Goal: Information Seeking & Learning: Check status

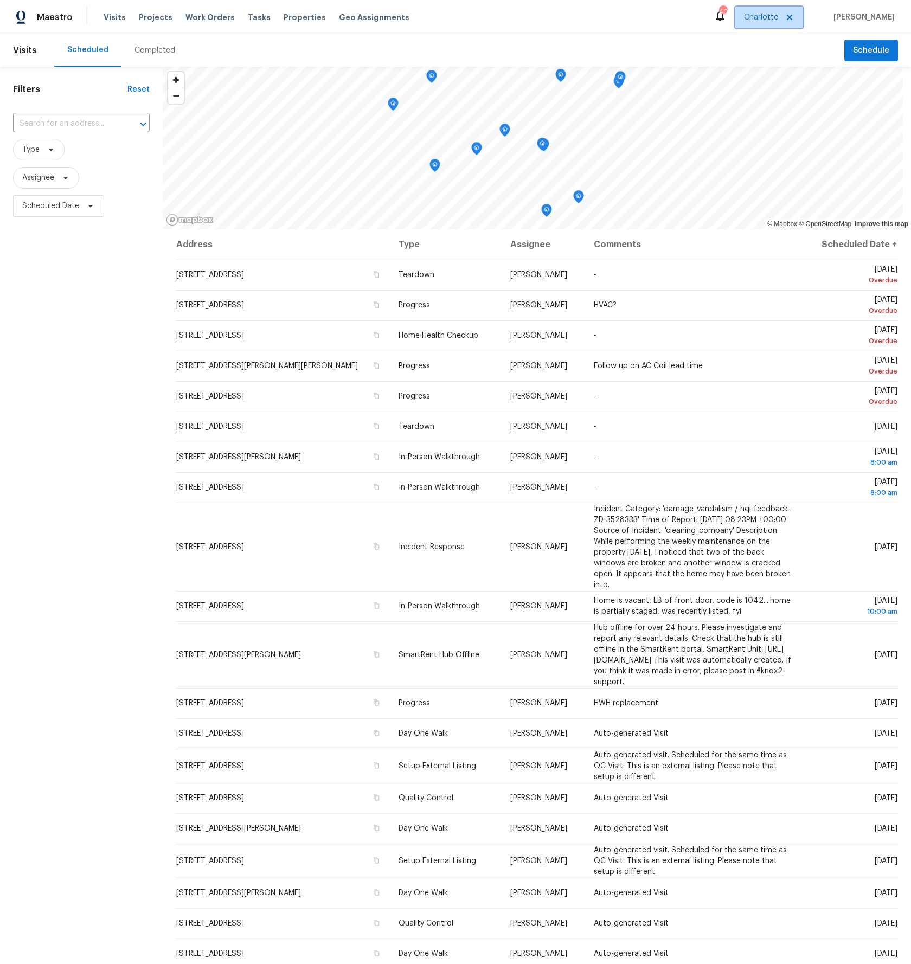
click at [792, 15] on icon at bounding box center [789, 17] width 5 height 5
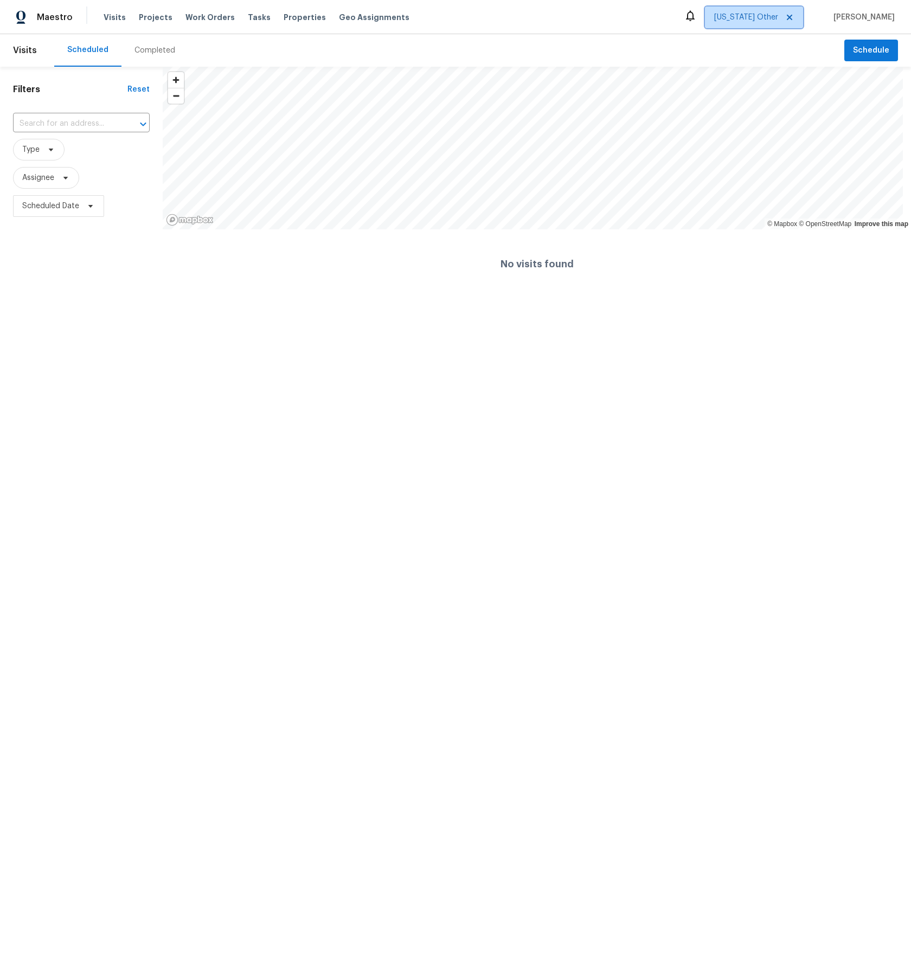
click at [778, 17] on span "[US_STATE] Other" at bounding box center [746, 17] width 64 height 11
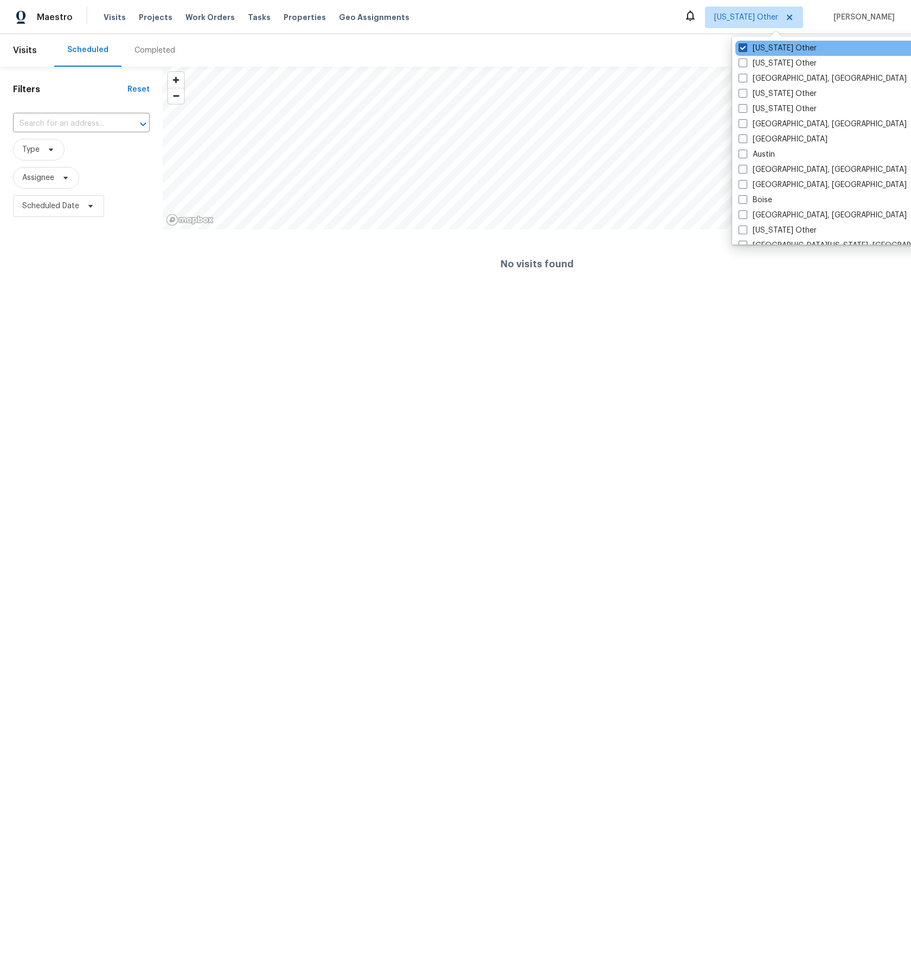
click at [790, 47] on label "Alabama Other" at bounding box center [777, 48] width 78 height 11
click at [745, 47] on input "Alabama Other" at bounding box center [741, 46] width 7 height 7
checkbox input "true"
click at [727, 46] on div "Scheduled Completed" at bounding box center [449, 50] width 790 height 33
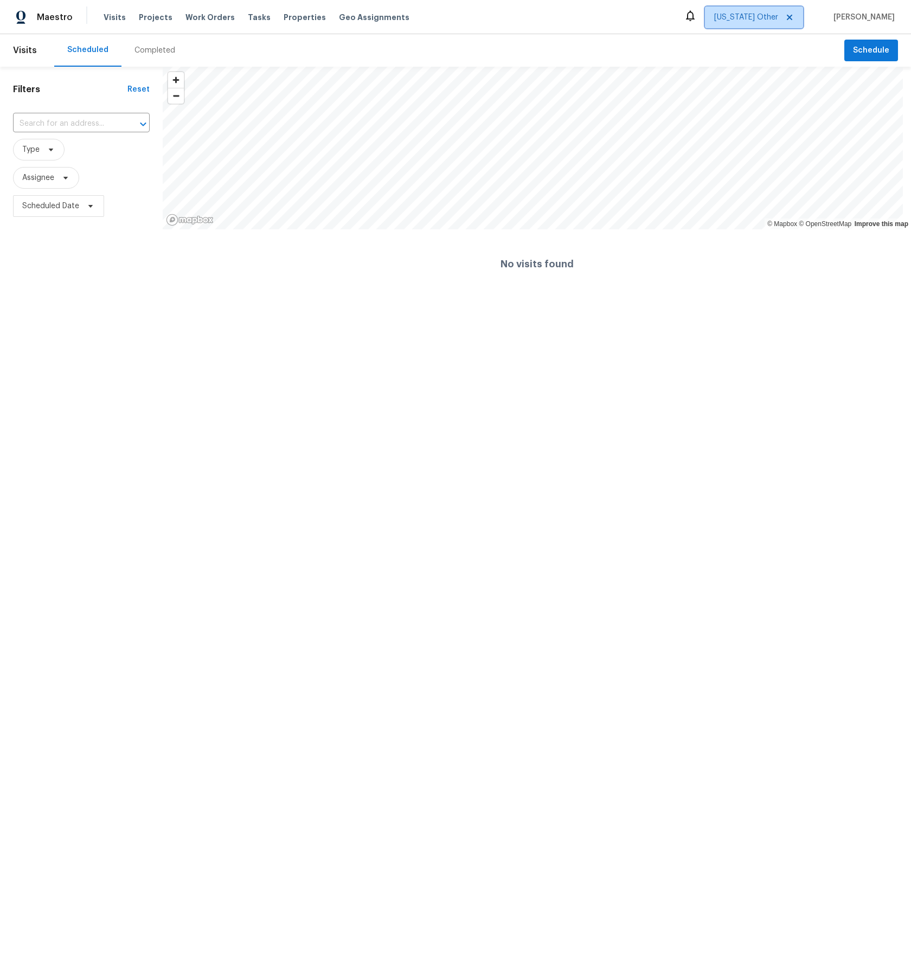
click at [770, 22] on span "Alabama Other" at bounding box center [746, 17] width 64 height 11
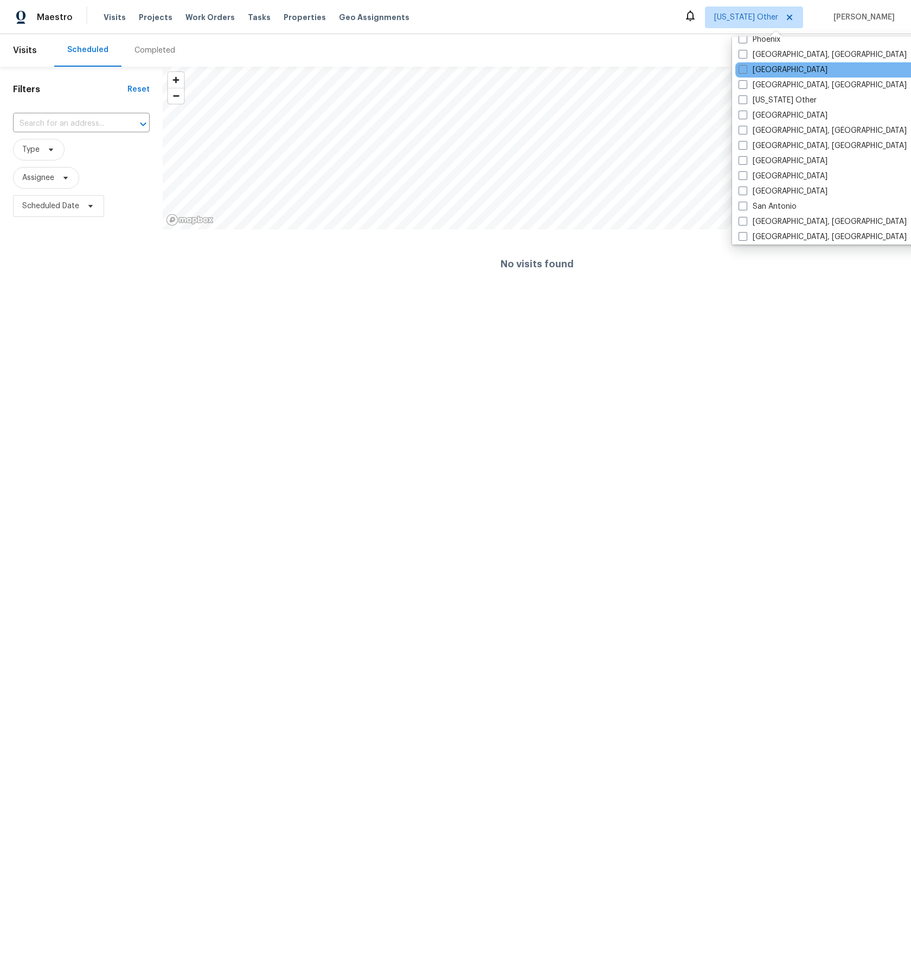
scroll to position [1285, 0]
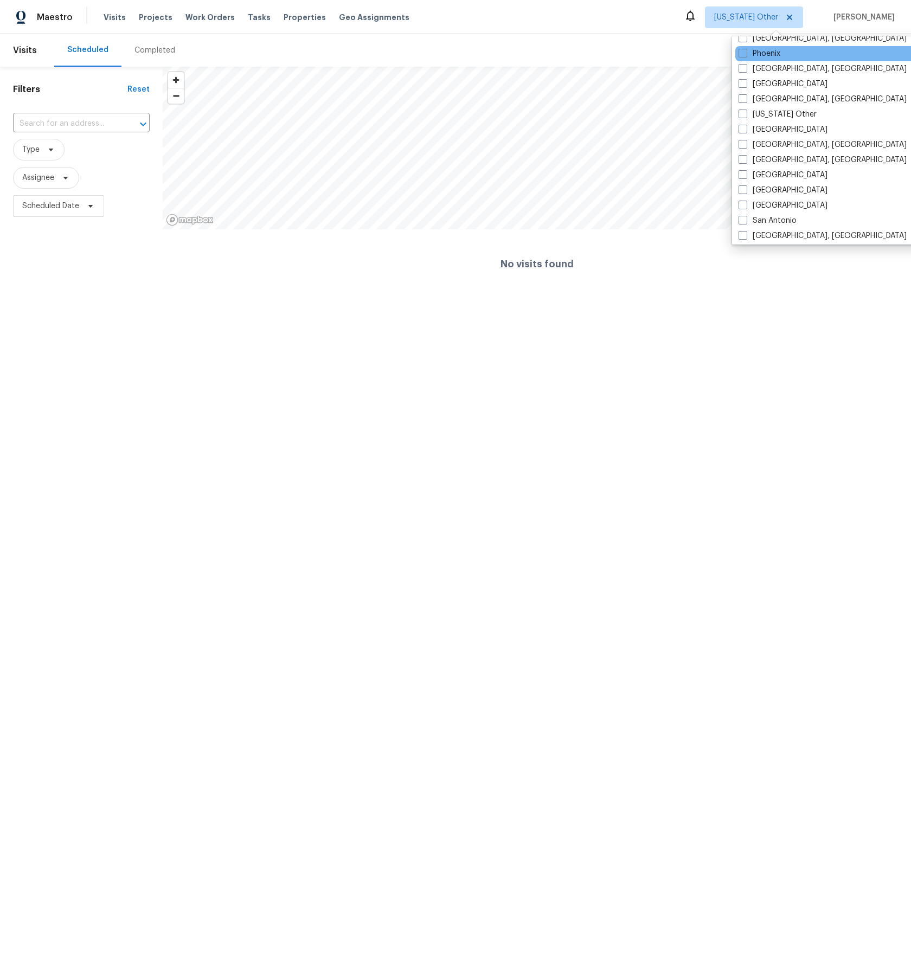
click at [793, 57] on div "Phoenix" at bounding box center [844, 53] width 218 height 15
click at [742, 53] on span at bounding box center [742, 53] width 9 height 9
click at [742, 53] on input "Phoenix" at bounding box center [741, 51] width 7 height 7
checkbox input "true"
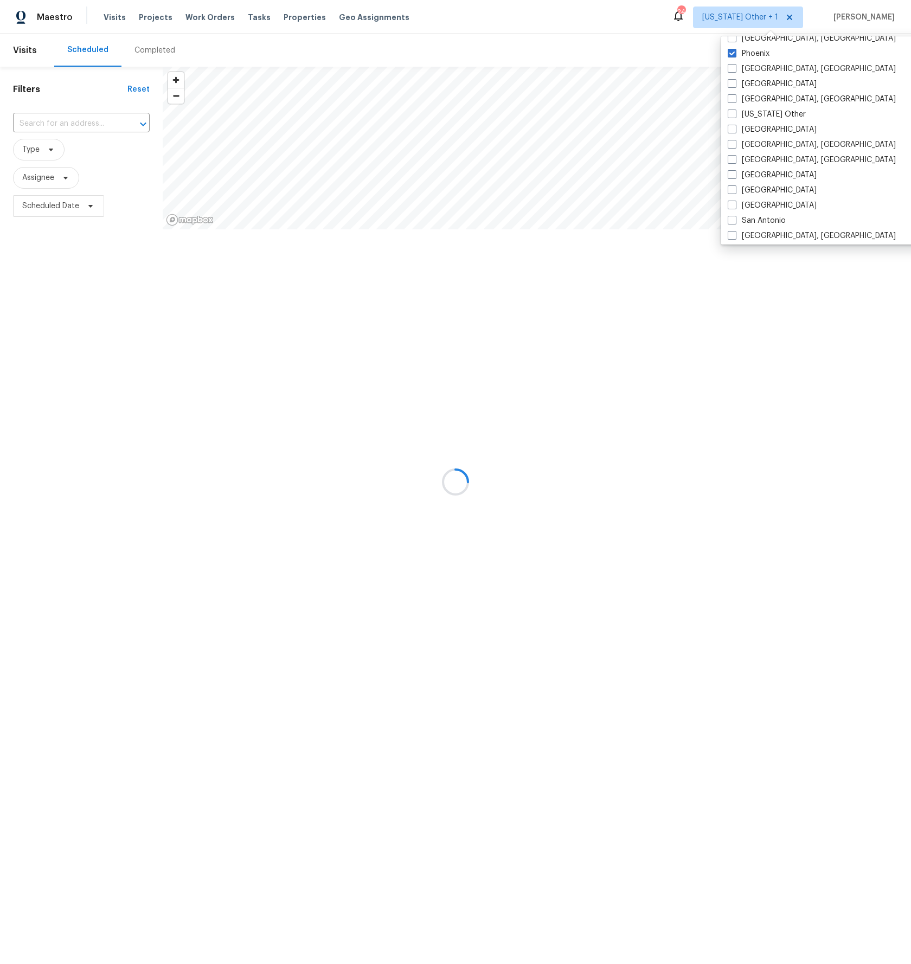
click at [696, 328] on div at bounding box center [455, 482] width 911 height 964
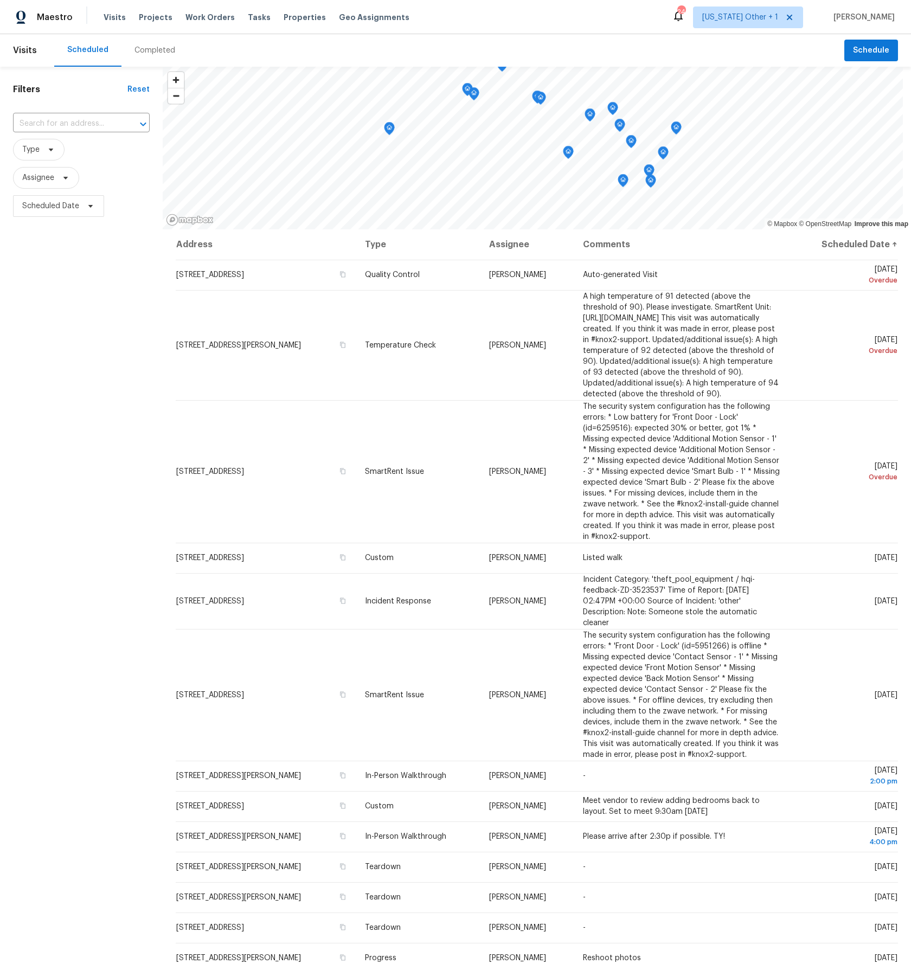
click at [98, 114] on div "​" at bounding box center [81, 123] width 137 height 23
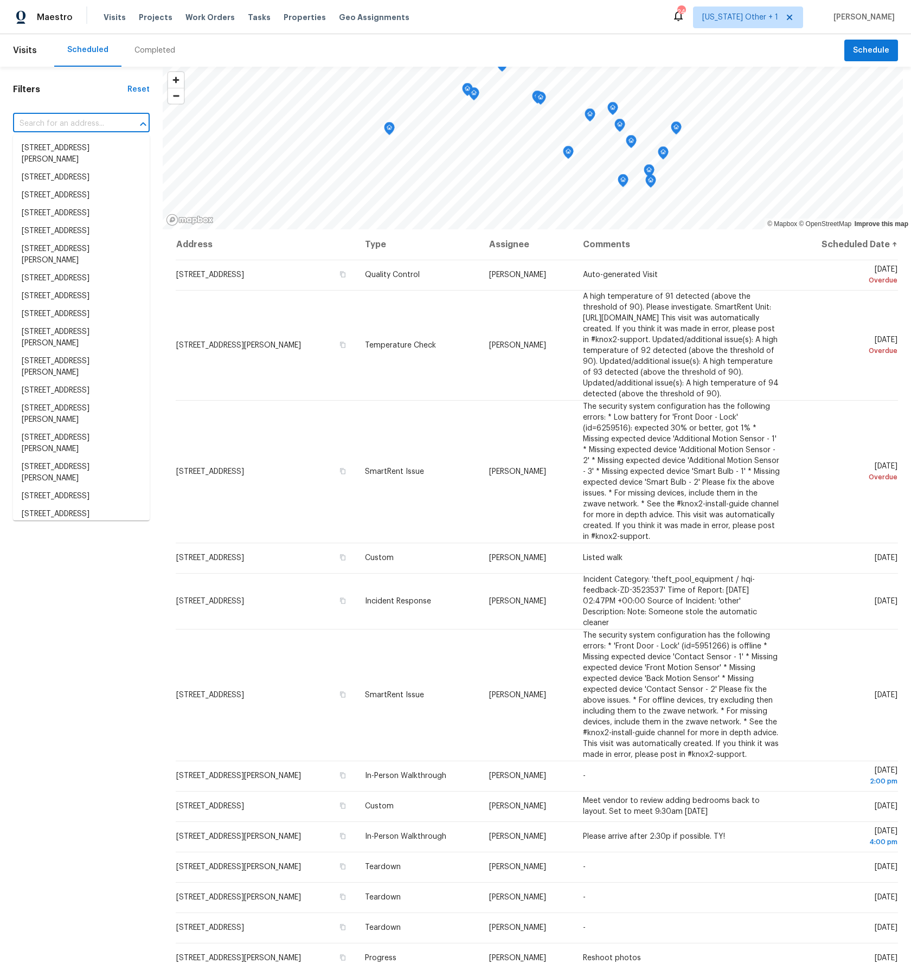
click at [98, 120] on input "text" at bounding box center [66, 123] width 106 height 17
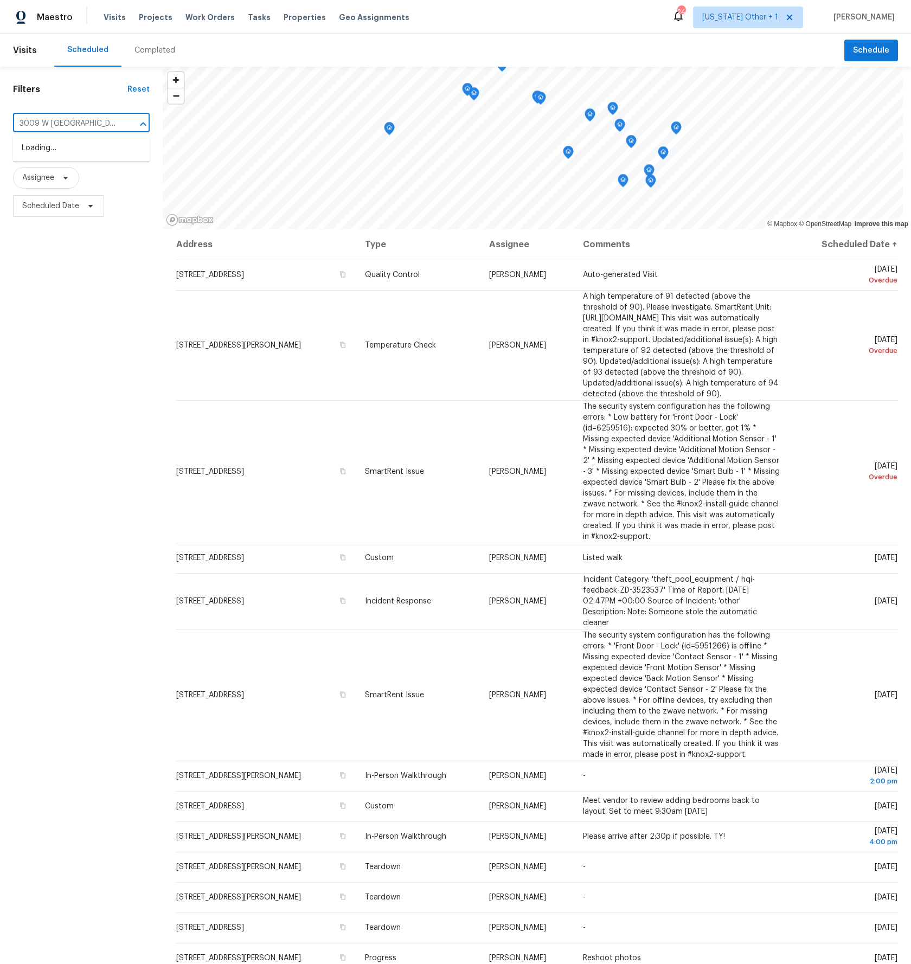
type input "3009 W Laurel"
click at [88, 157] on li "3009 W Laurel Ln, Phoenix, AZ 85029" at bounding box center [81, 148] width 137 height 18
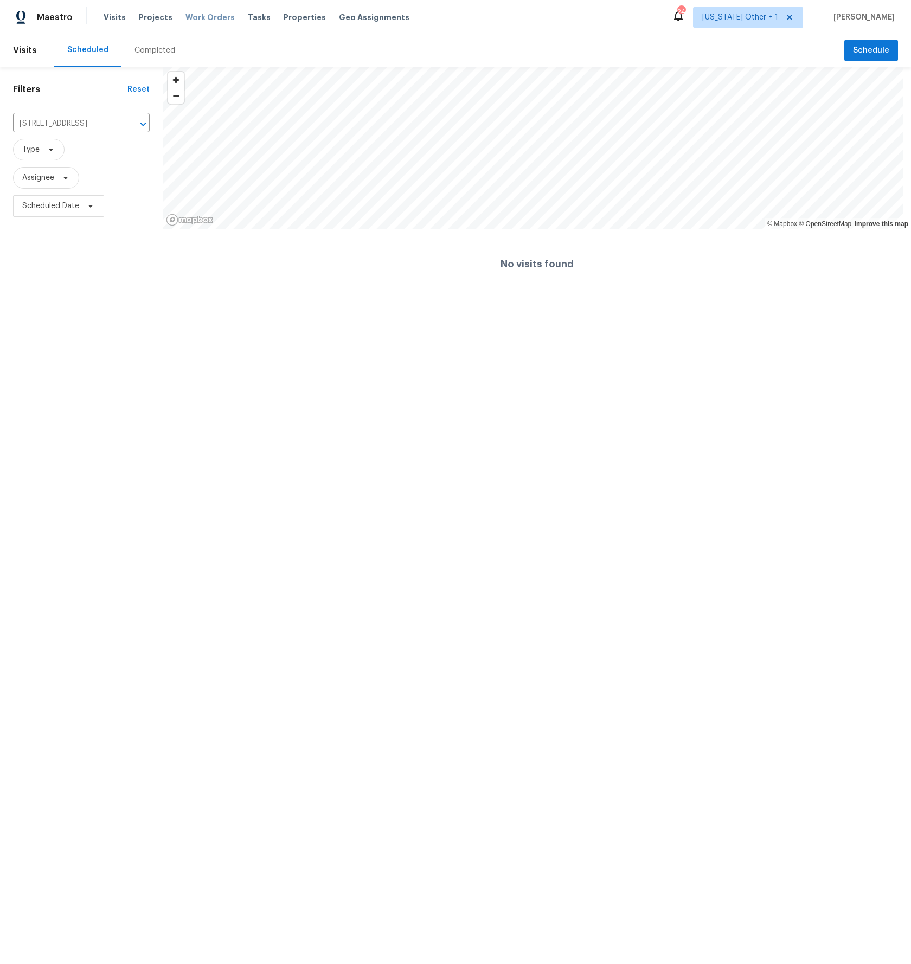
click at [201, 20] on span "Work Orders" at bounding box center [209, 17] width 49 height 11
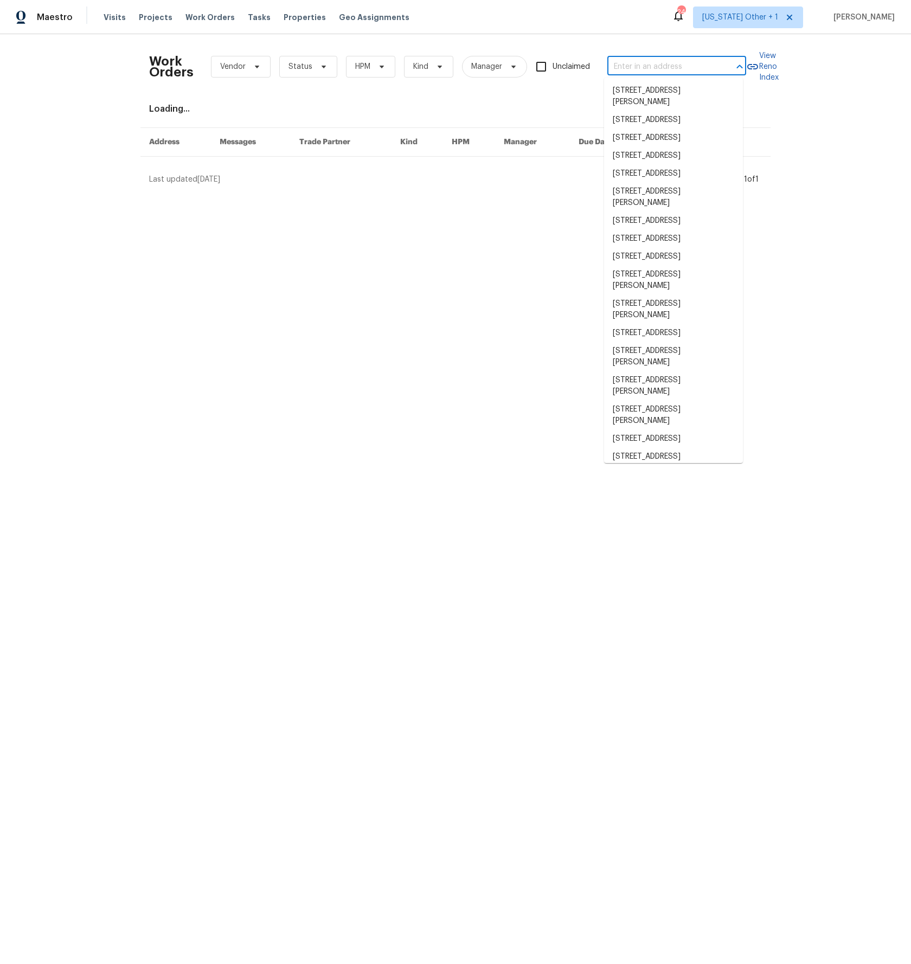
click at [628, 63] on input "text" at bounding box center [661, 67] width 108 height 17
type input "2"
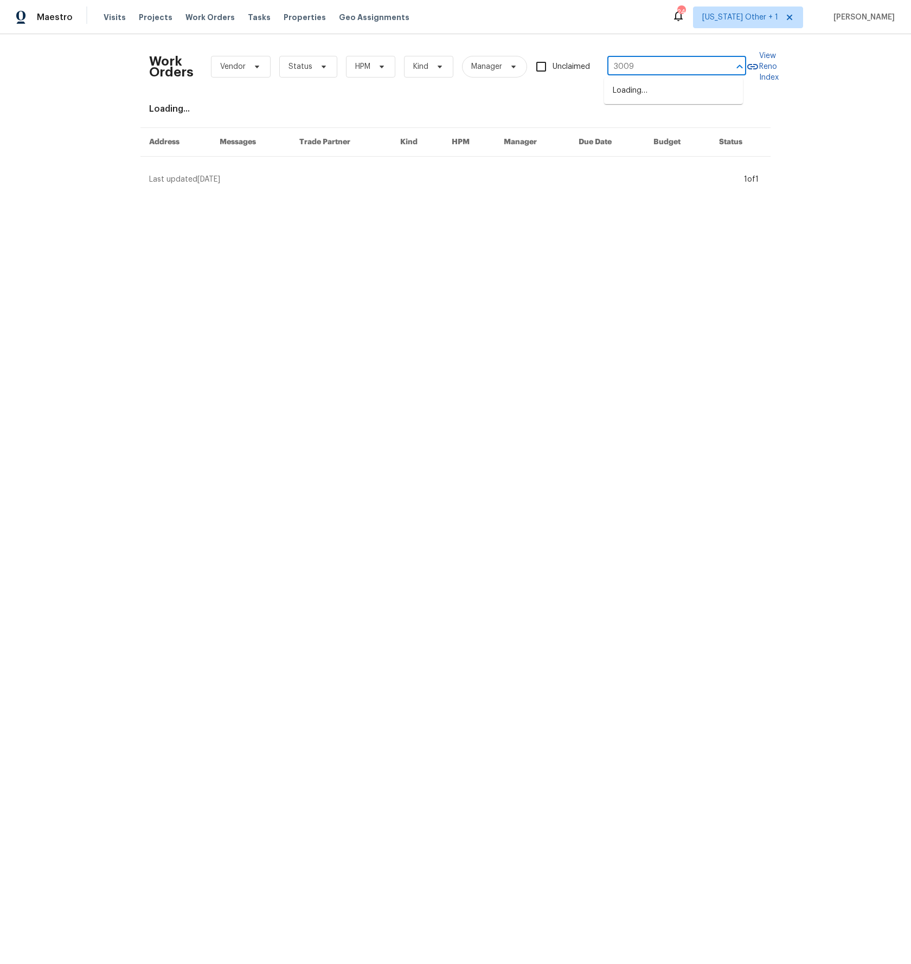
type input "3009 W"
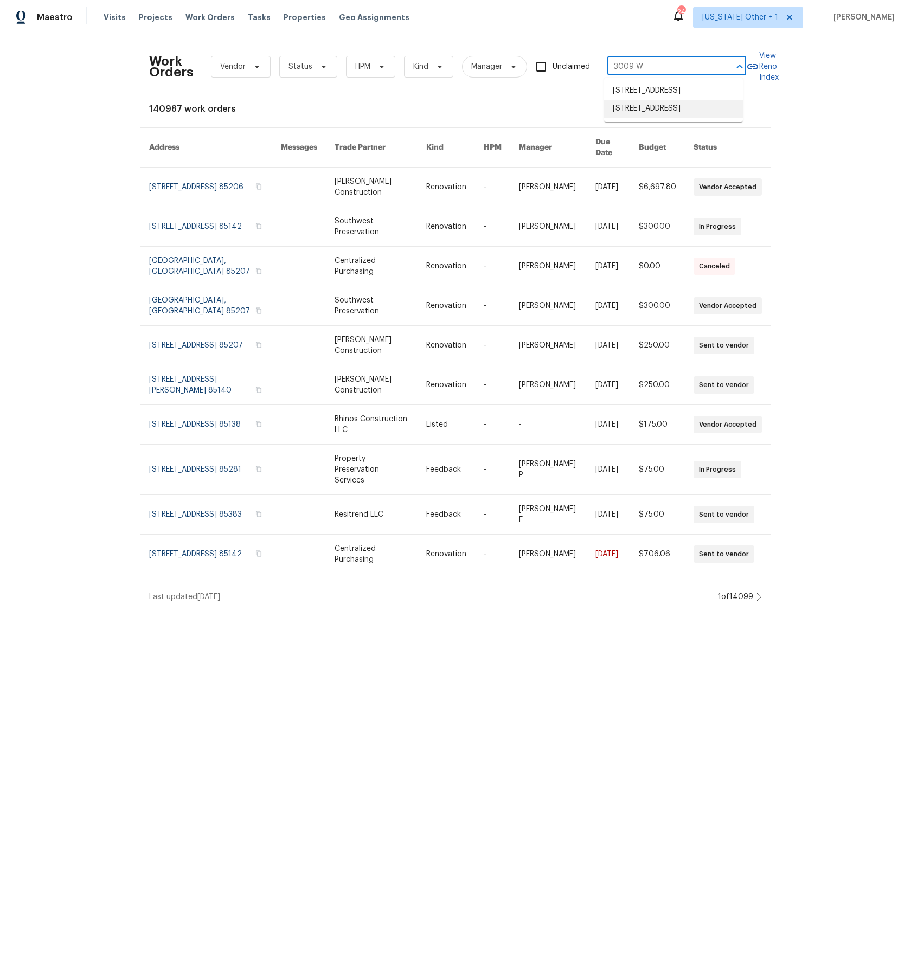
click at [661, 118] on li "3009 W Laurel Ln, Phoenix, AZ 85029" at bounding box center [673, 109] width 139 height 18
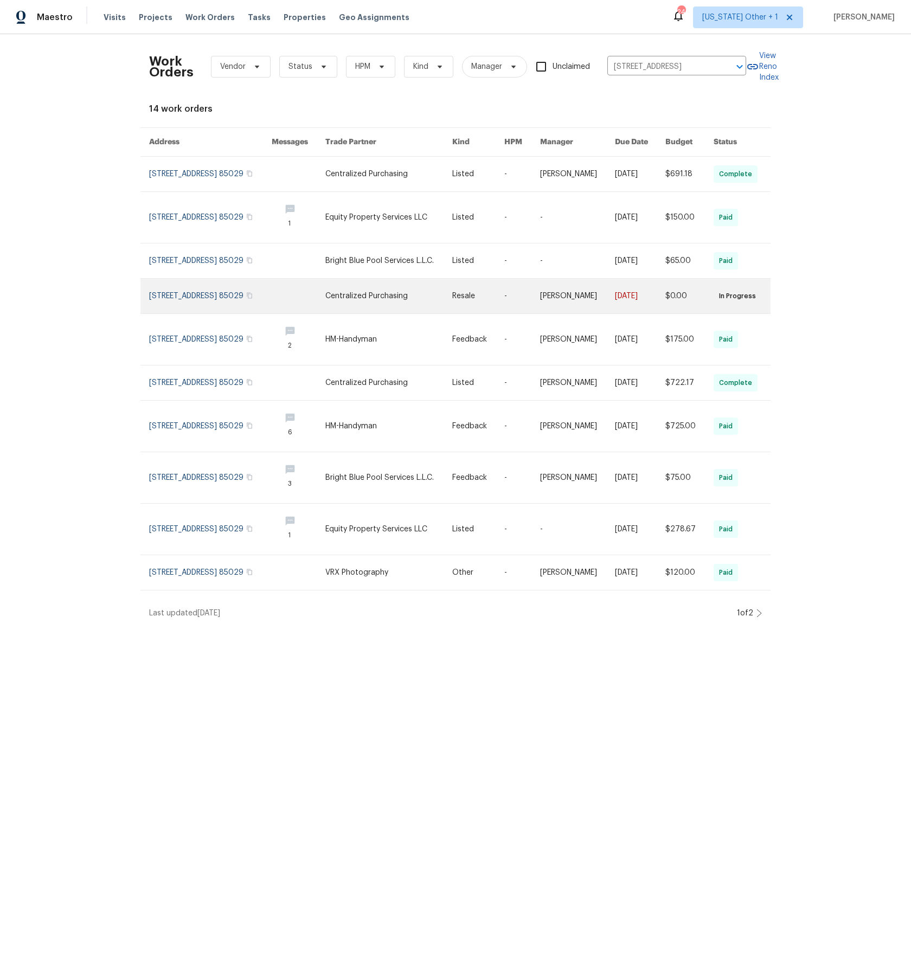
click at [225, 297] on link at bounding box center [210, 296] width 123 height 35
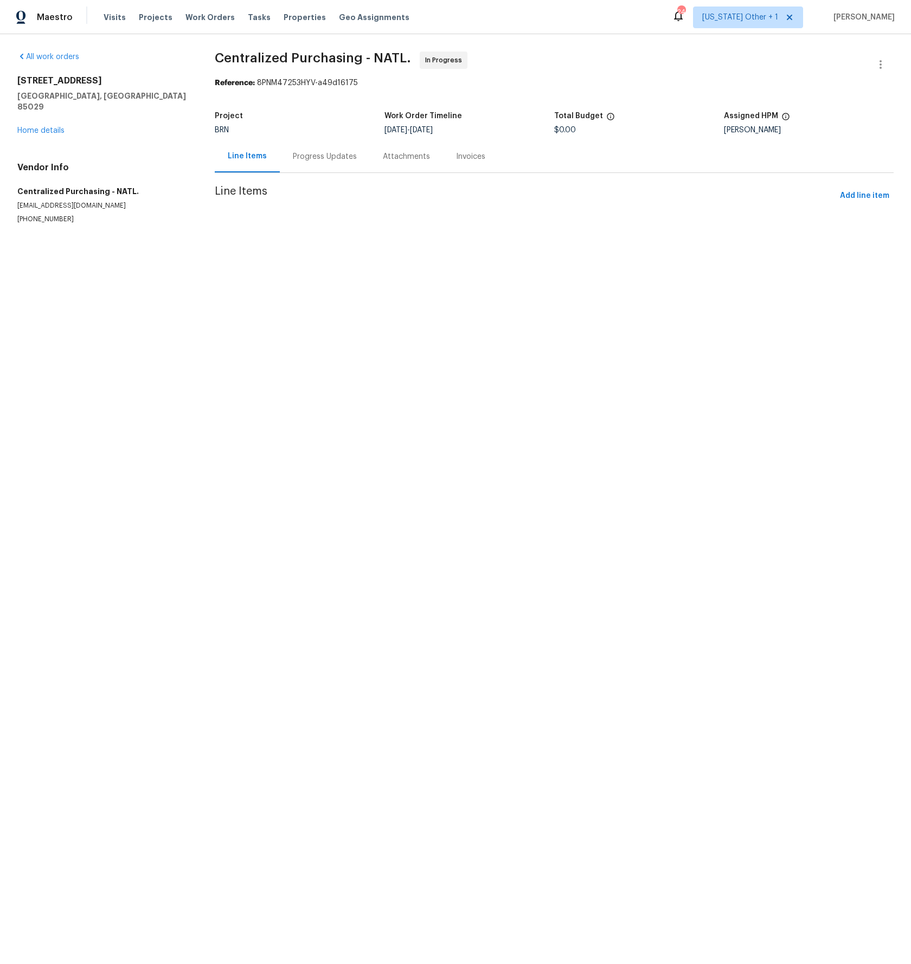
click at [353, 85] on div "Reference: 8PNM47253HYV-a49d16175" at bounding box center [554, 83] width 679 height 11
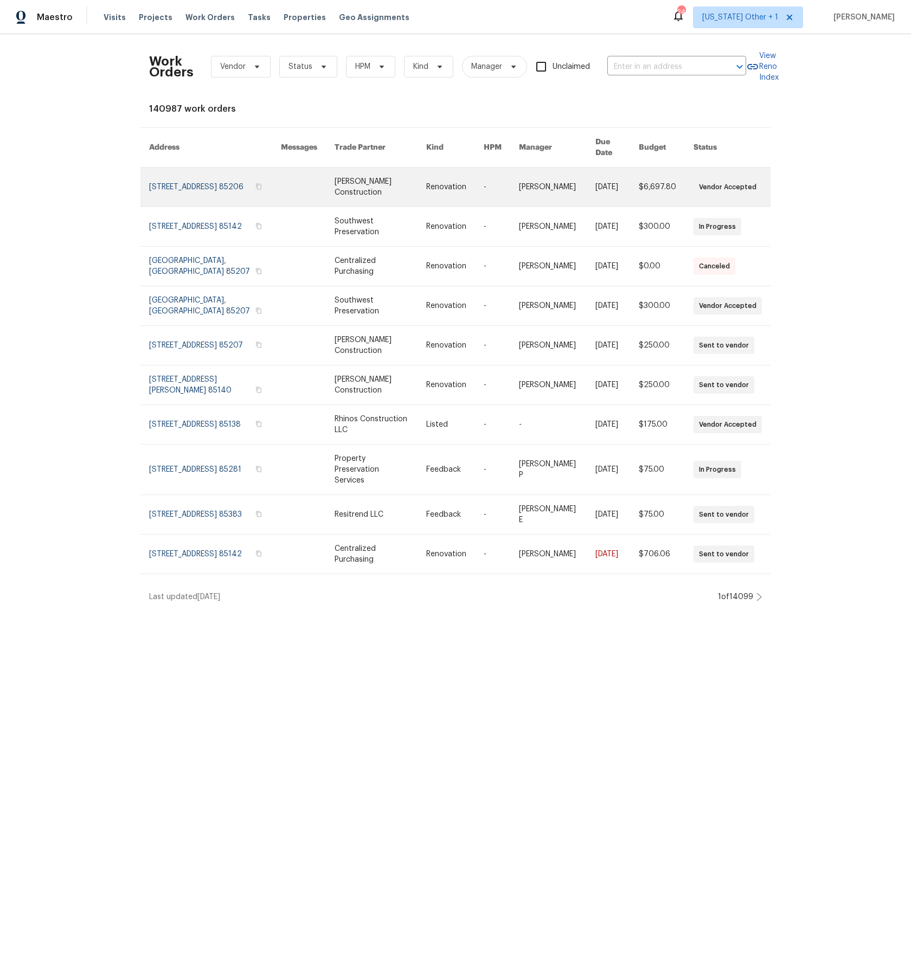
click at [171, 169] on link at bounding box center [215, 186] width 132 height 39
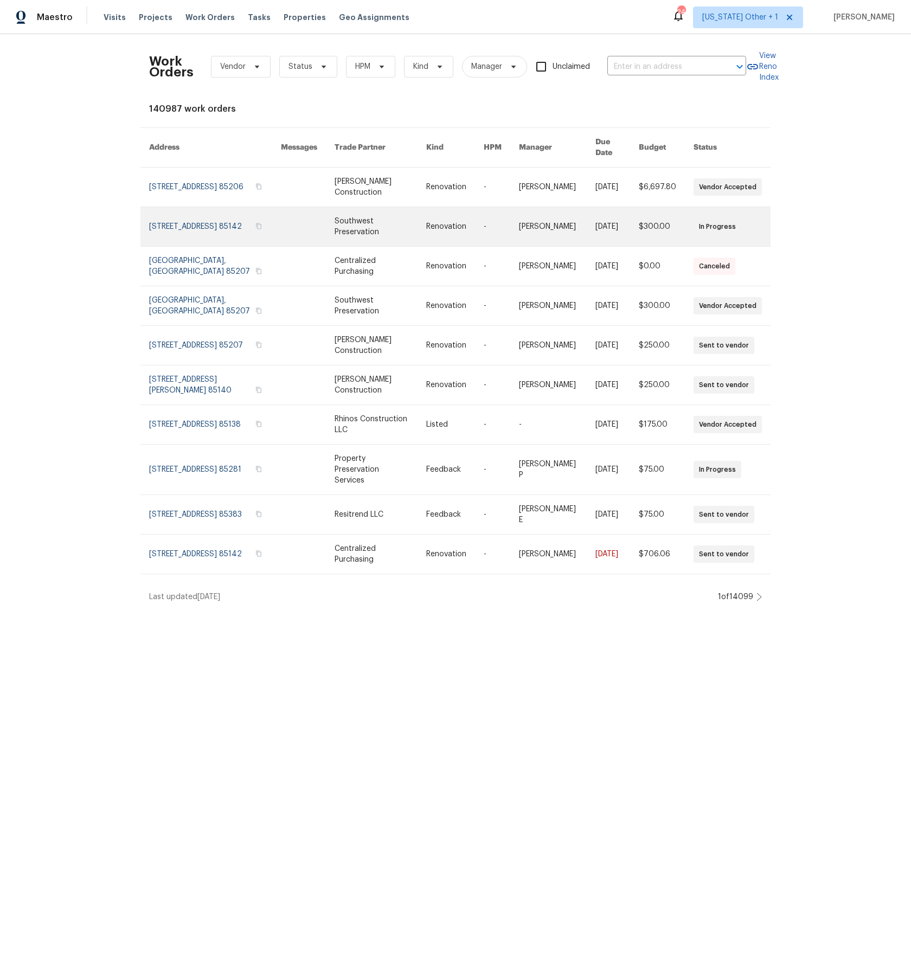
click at [198, 210] on link at bounding box center [215, 226] width 132 height 39
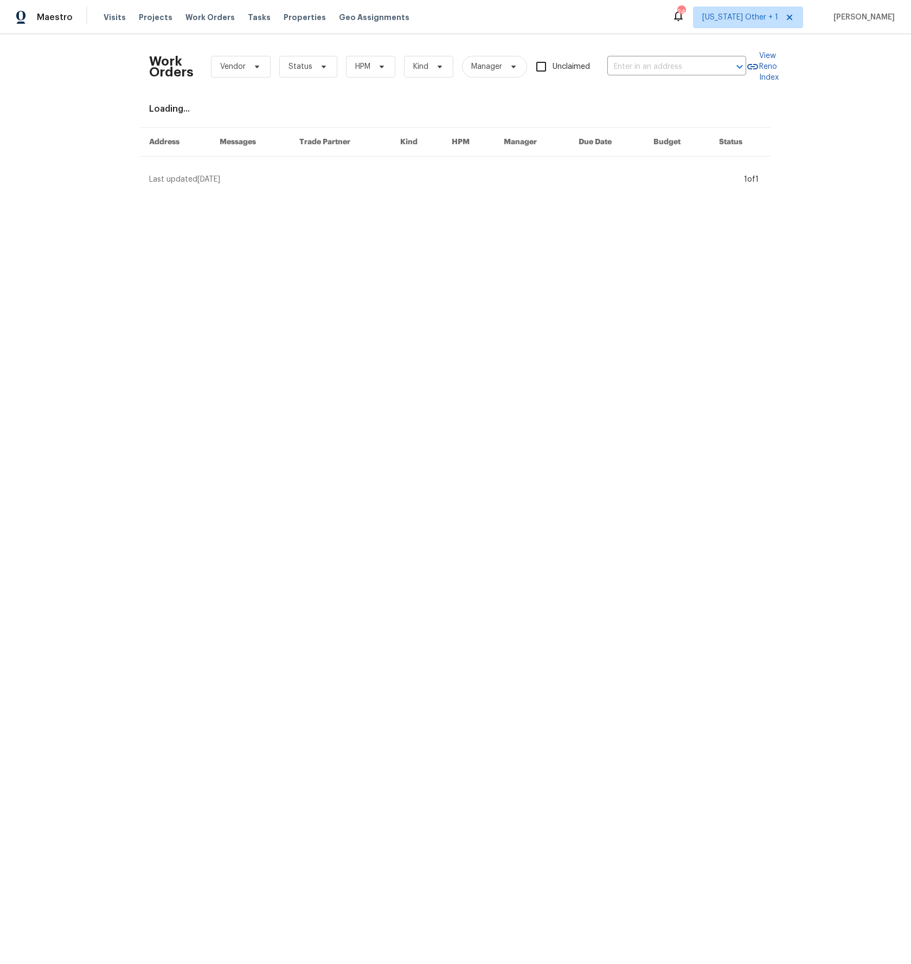
click at [89, 129] on div "Work Orders Vendor Status HPM Kind Manager Unclaimed ​ View Reno Index Loading.…" at bounding box center [455, 113] width 911 height 159
click at [650, 73] on input "text" at bounding box center [661, 67] width 108 height 17
type input "3009"
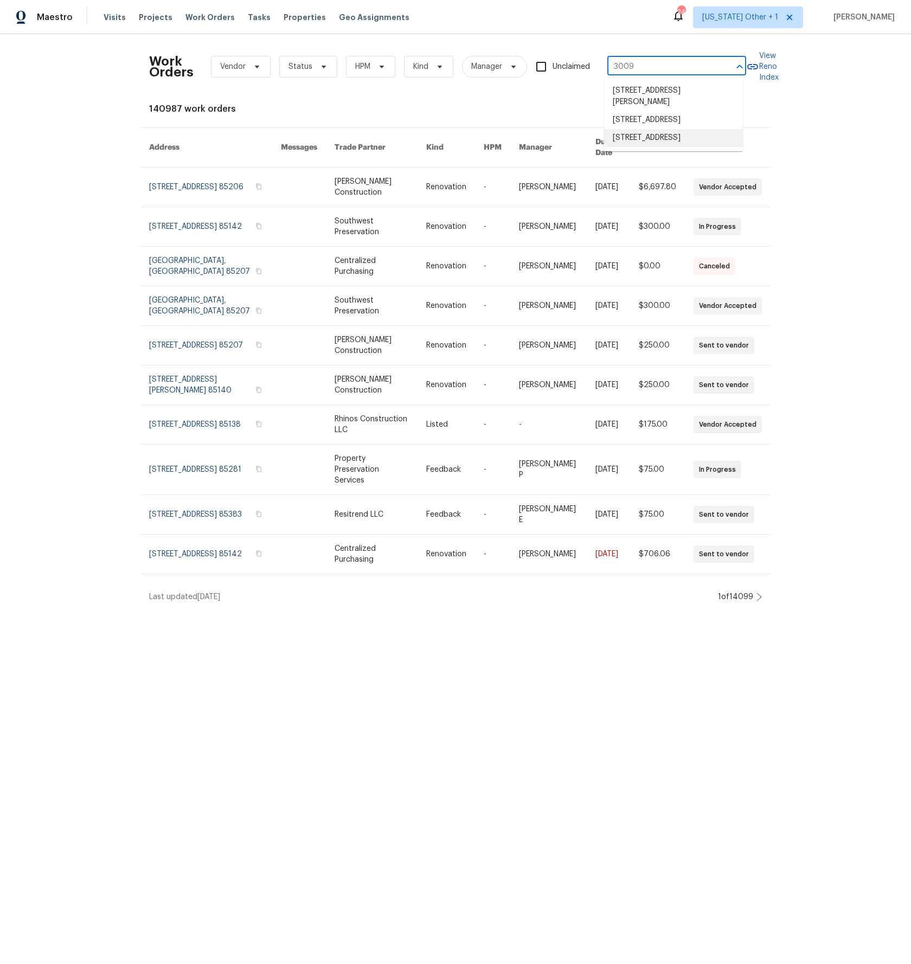
click at [652, 147] on li "3009 W Laurel Ln, Phoenix, AZ 85029" at bounding box center [673, 138] width 139 height 18
click at [205, 16] on span "Work Orders" at bounding box center [209, 17] width 49 height 11
click at [209, 19] on span "Work Orders" at bounding box center [209, 17] width 49 height 11
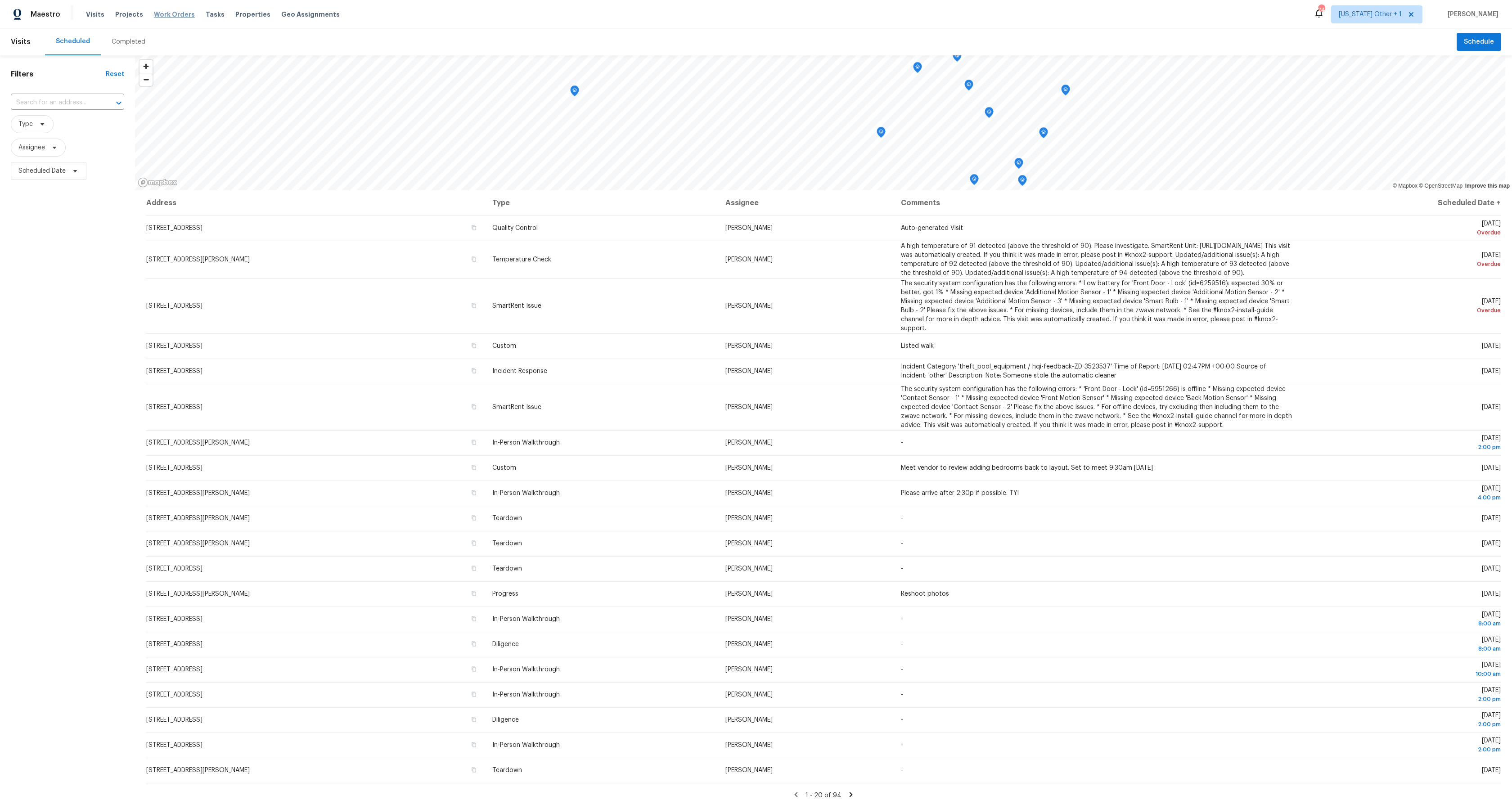
click at [165, 15] on span "Work Orders" at bounding box center [174, 14] width 41 height 9
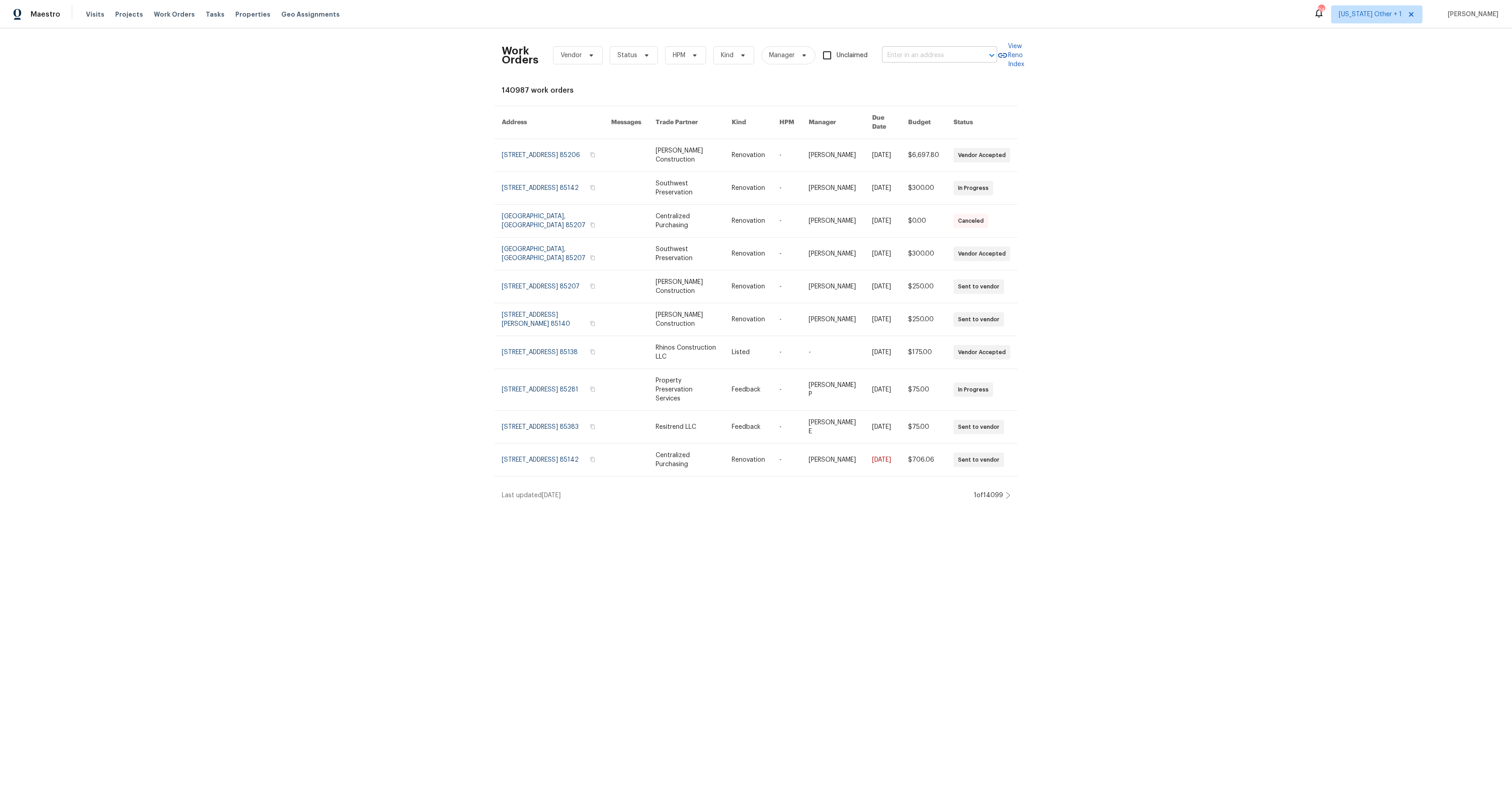
click at [919, 56] on input "text" at bounding box center [927, 56] width 90 height 14
type input "L"
type input "3009 Laurel"
click at [307, 85] on div "Work Orders Vendor Status HPM Kind Manager Unclaimed ​ View Reno Index 140987 w…" at bounding box center [756, 267] width 1512 height 479
click at [168, 16] on span "Work Orders" at bounding box center [174, 14] width 41 height 9
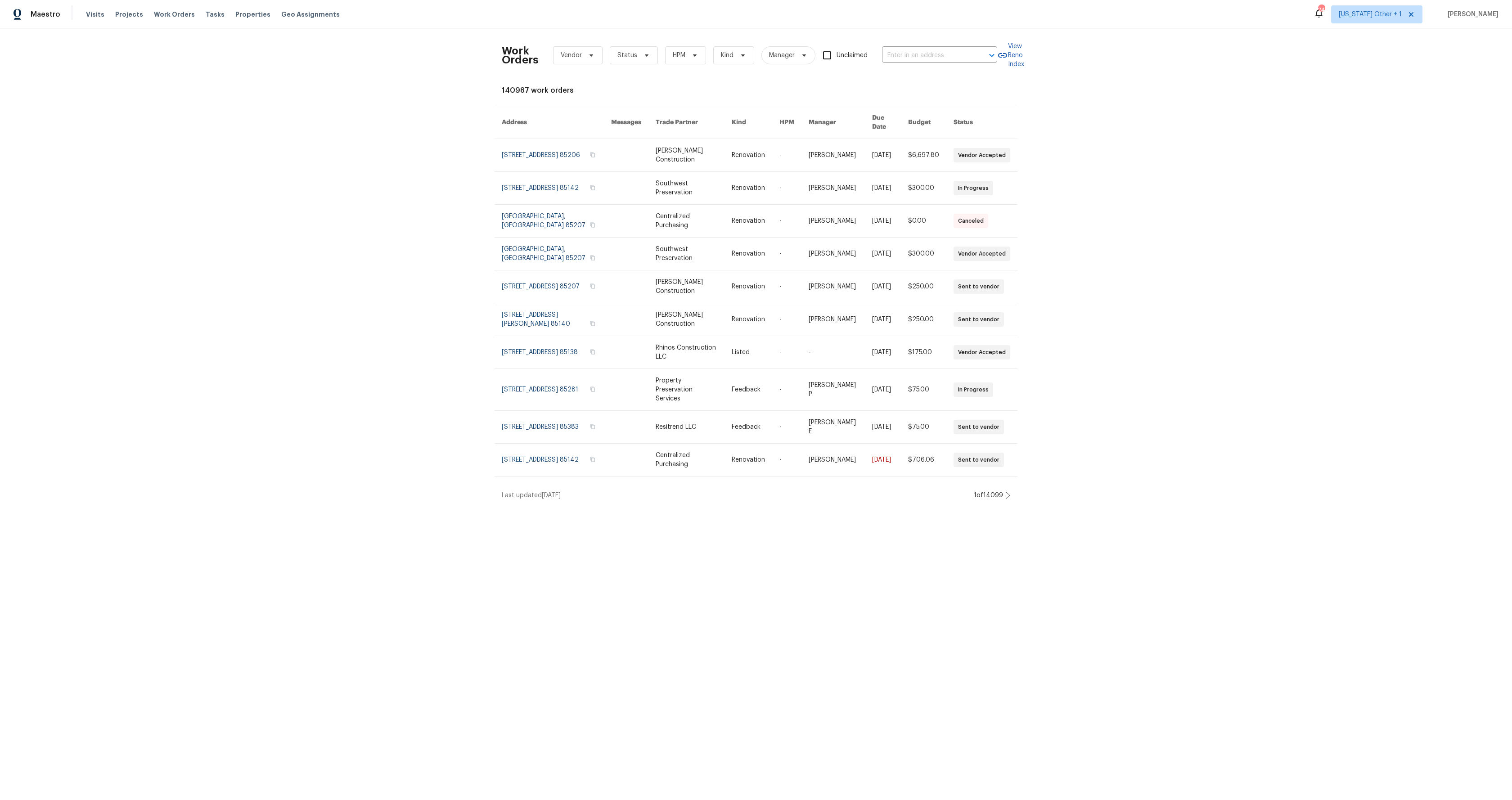
click at [311, 76] on div "Work Orders Vendor Status HPM Kind Manager Unclaimed ​ View Reno Index 140987 w…" at bounding box center [756, 267] width 1512 height 479
click at [1373, 17] on span "[US_STATE] Other + 1" at bounding box center [1371, 14] width 63 height 9
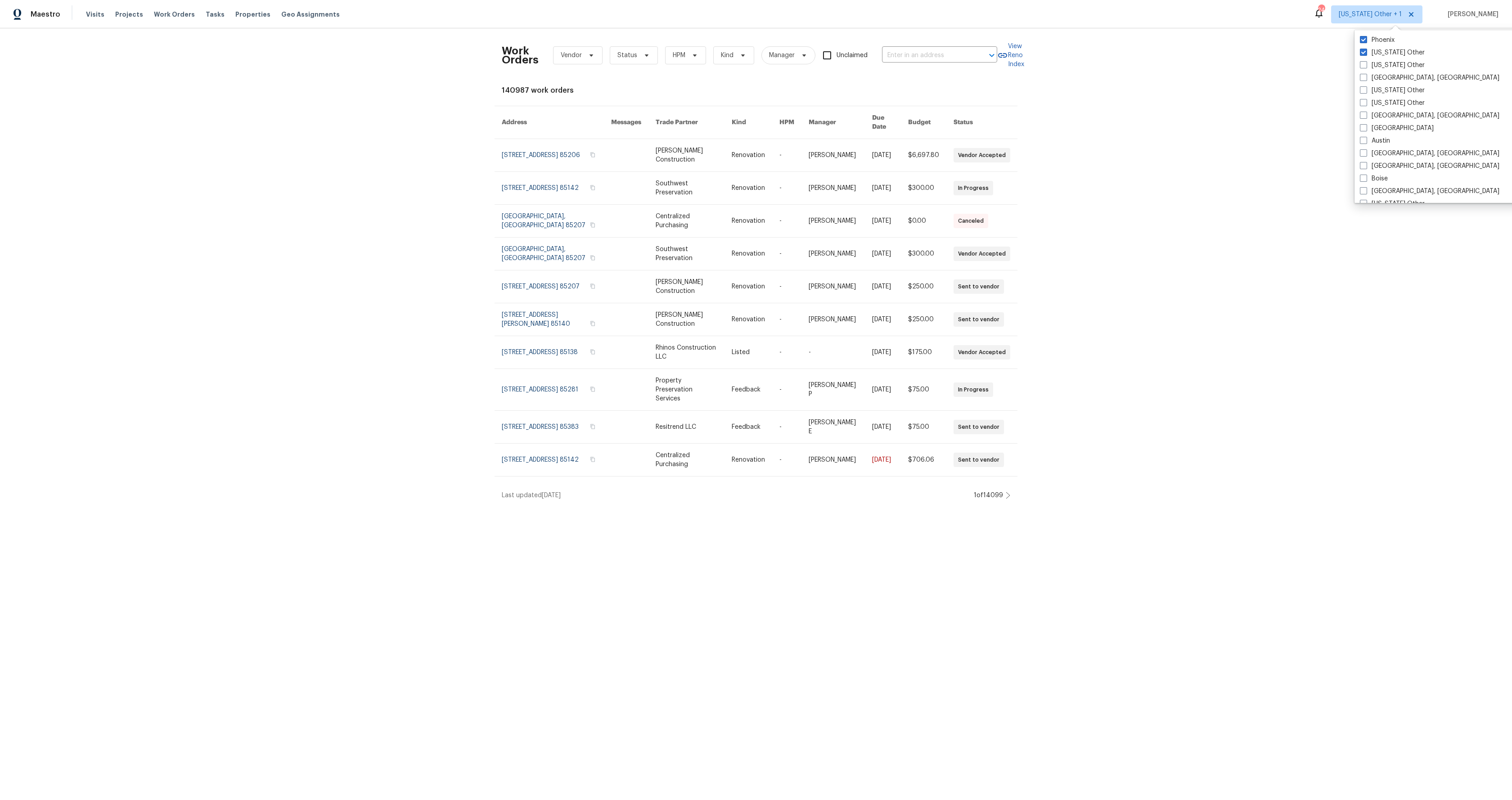
click at [1197, 135] on div "Work Orders Vendor Status HPM Kind Manager Unclaimed ​ View Reno Index 140987 w…" at bounding box center [756, 267] width 1512 height 479
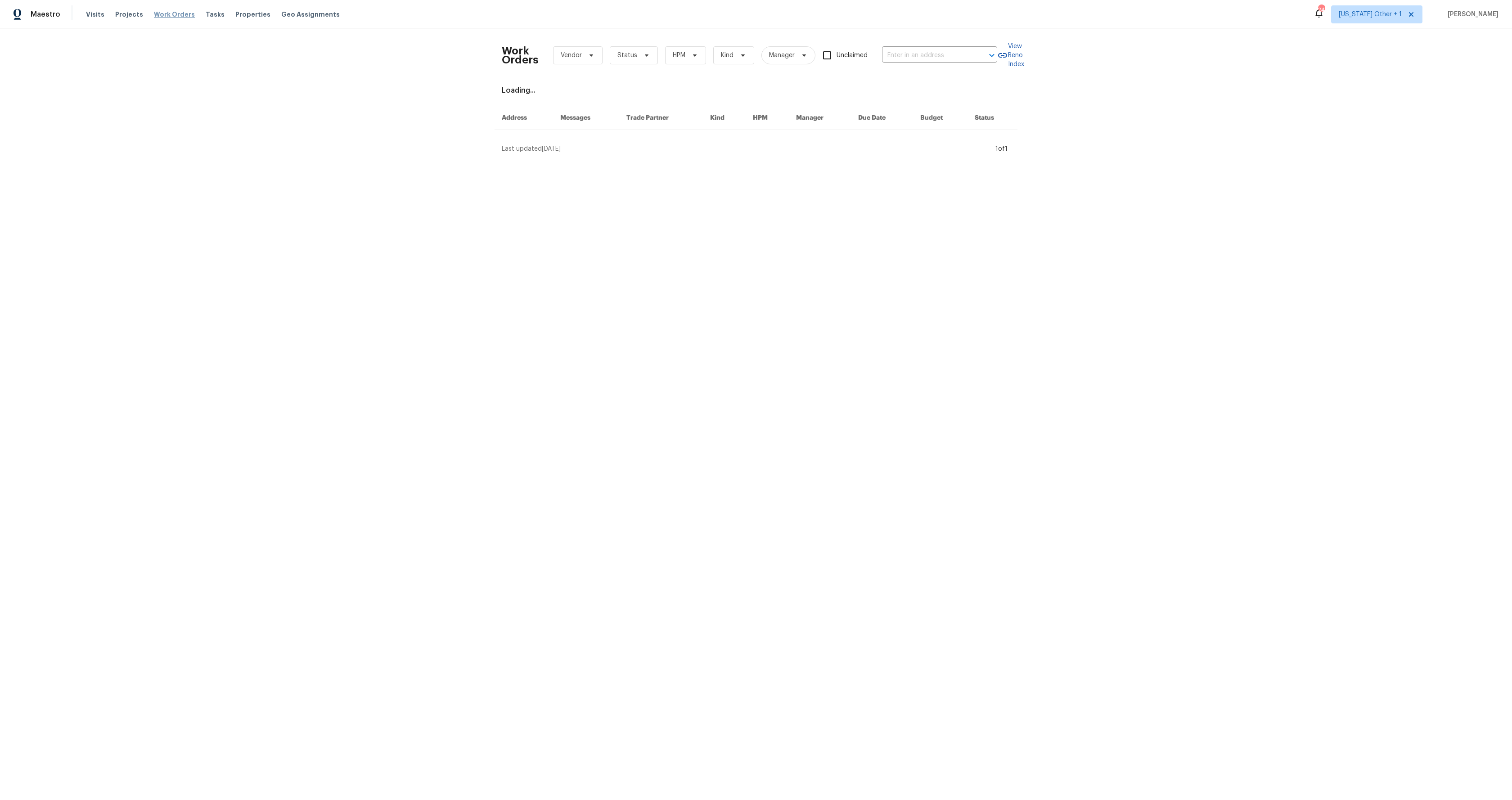
click at [173, 12] on span "Work Orders" at bounding box center [174, 14] width 41 height 9
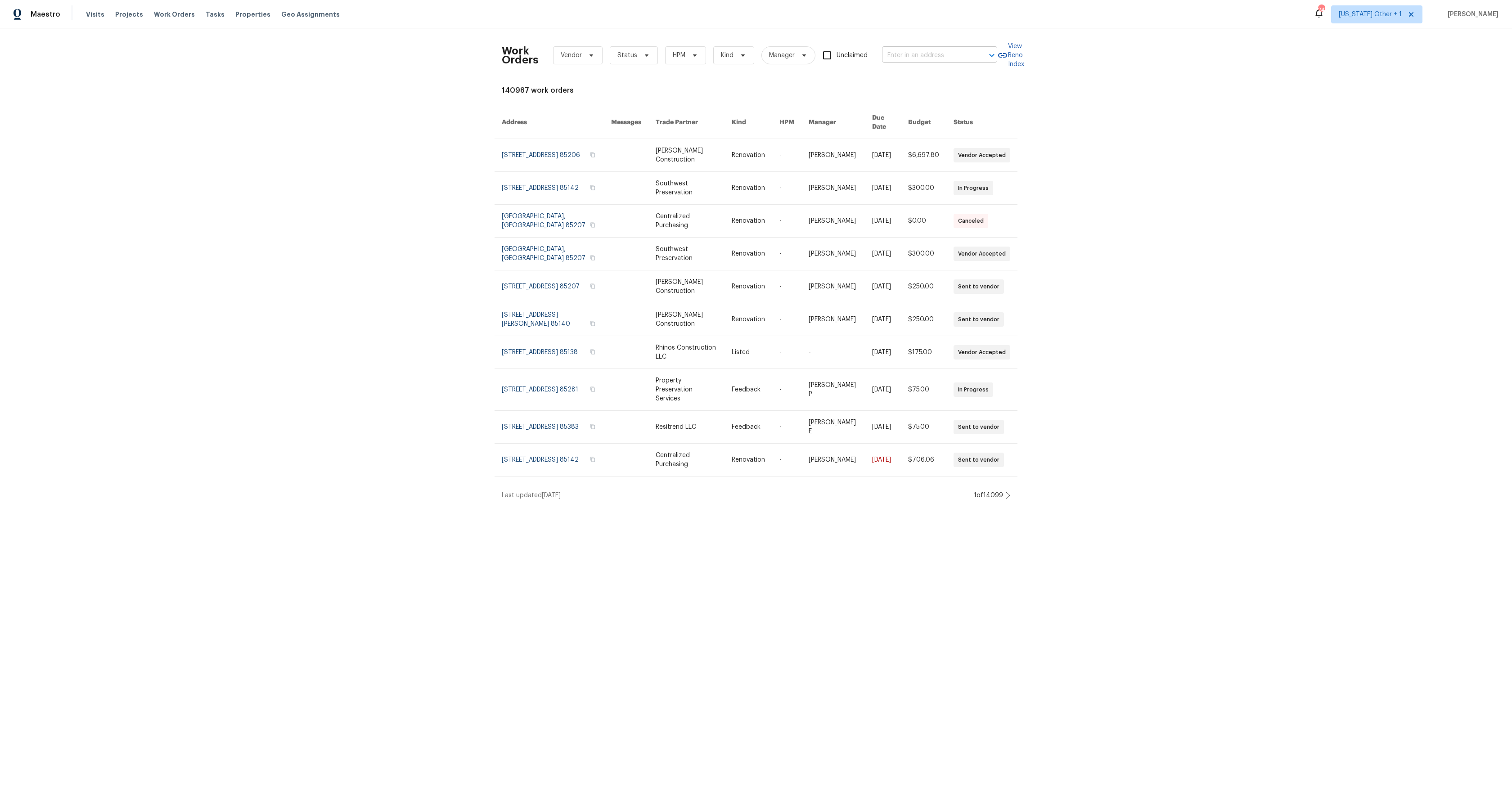
click at [910, 51] on input "text" at bounding box center [927, 56] width 90 height 14
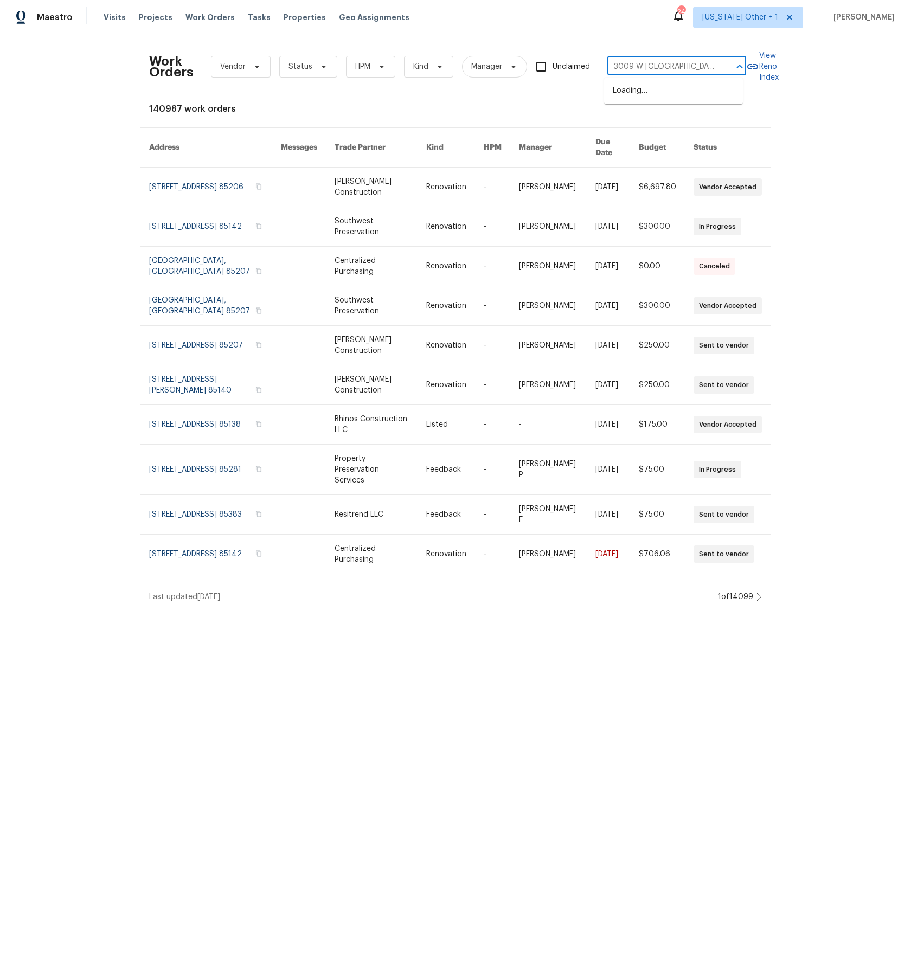
type input "3009 W Laurel"
click at [669, 94] on li "[STREET_ADDRESS]" at bounding box center [673, 91] width 139 height 18
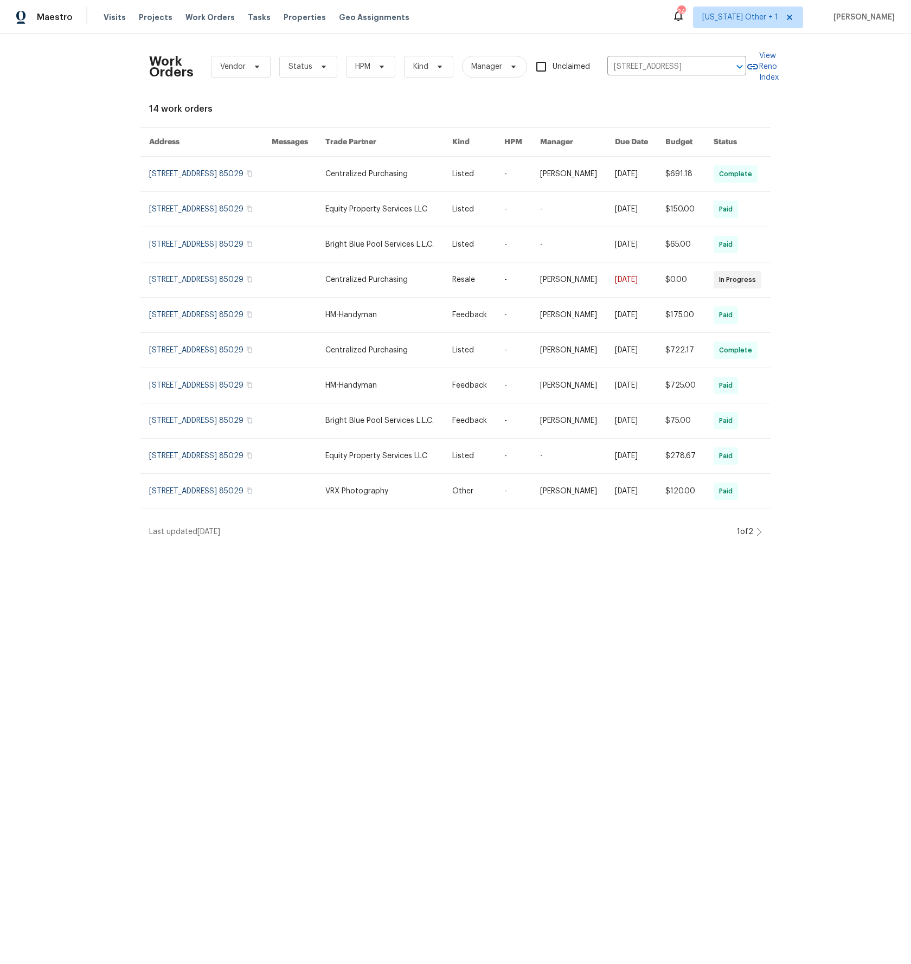
click at [92, 216] on div "Work Orders Vendor Status HPM Kind Manager Unclaimed 3009 W Laurel Ln, Phoenix,…" at bounding box center [455, 290] width 911 height 512
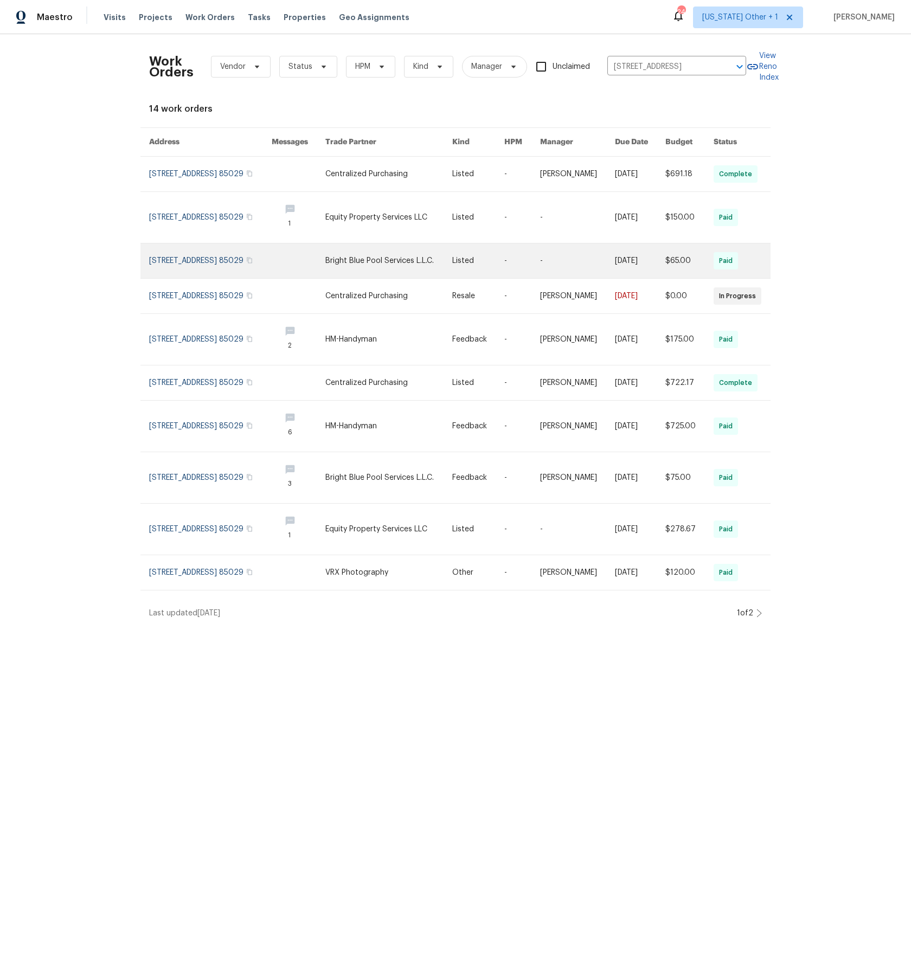
click at [198, 278] on link at bounding box center [210, 260] width 123 height 35
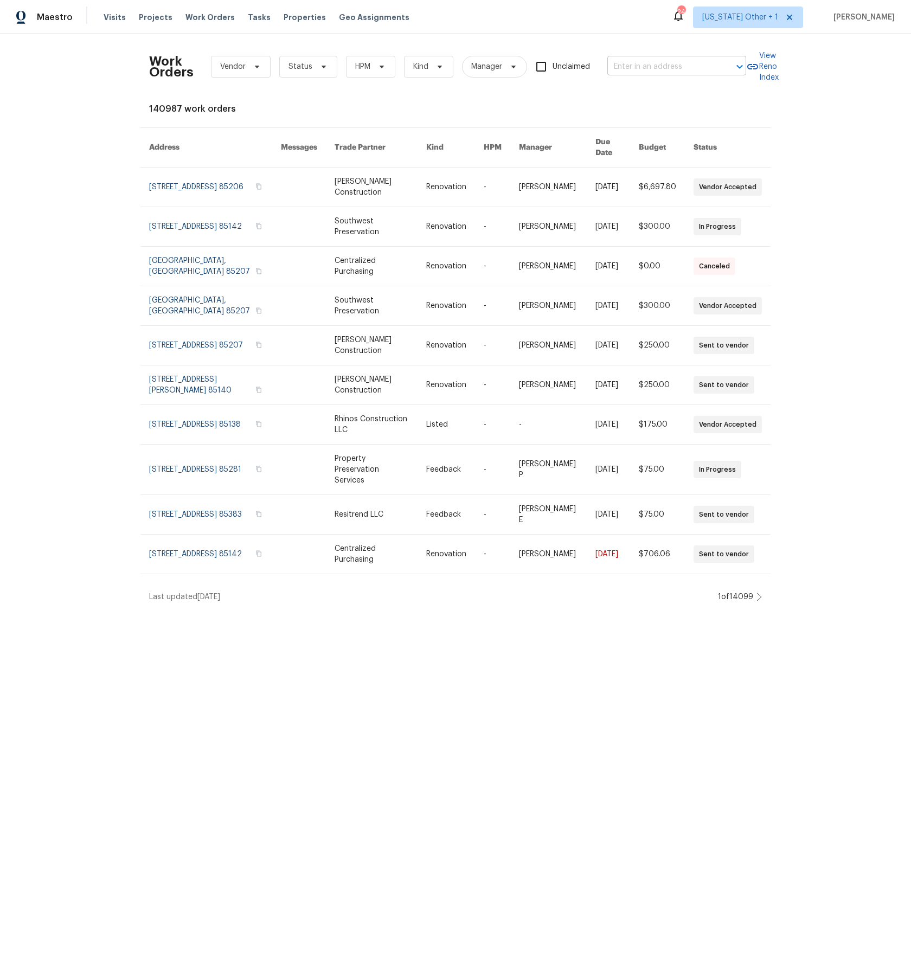
click at [668, 61] on input "text" at bounding box center [661, 67] width 108 height 17
type input "3009 W Laurel"
click at [629, 96] on li "[STREET_ADDRESS]" at bounding box center [673, 91] width 139 height 18
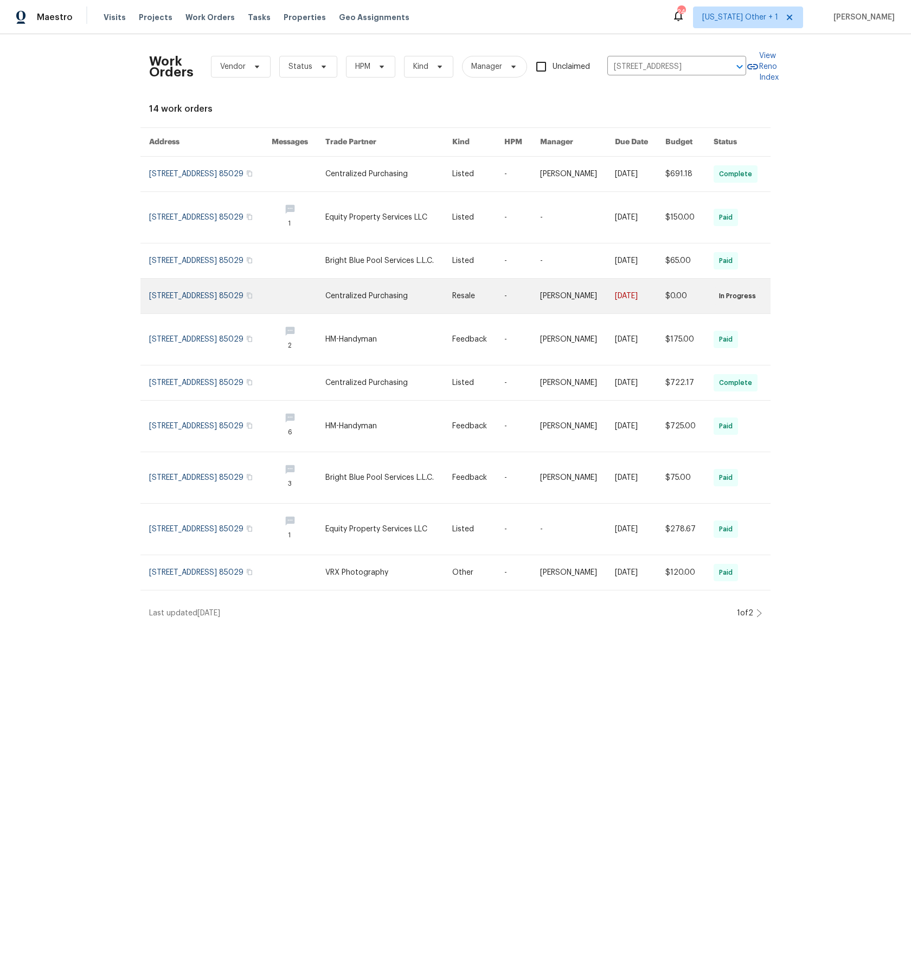
click at [190, 297] on link at bounding box center [210, 296] width 123 height 35
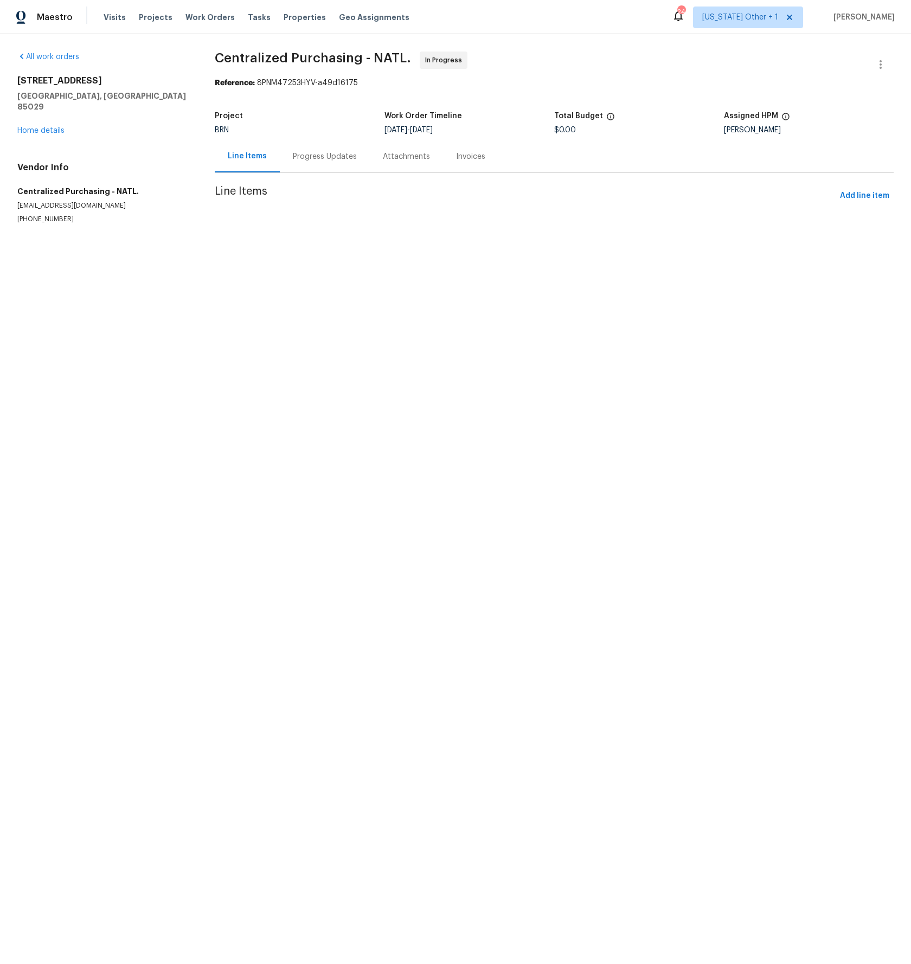
click at [498, 244] on div "All work orders 3009 W Laurel Ln Phoenix, AZ 85029 Home details Vendor Info Cen…" at bounding box center [455, 150] width 911 height 233
click at [287, 91] on section "Centralized Purchasing - NATL. In Progress Reference: 8PNM47253HYV-a49d16175 Pr…" at bounding box center [554, 150] width 679 height 198
click at [269, 83] on div "Reference: 8PNM47253HYV-a49d16175" at bounding box center [554, 83] width 679 height 11
click at [304, 86] on div "Reference: 8PNM47253HYV-a49d16175" at bounding box center [554, 83] width 679 height 11
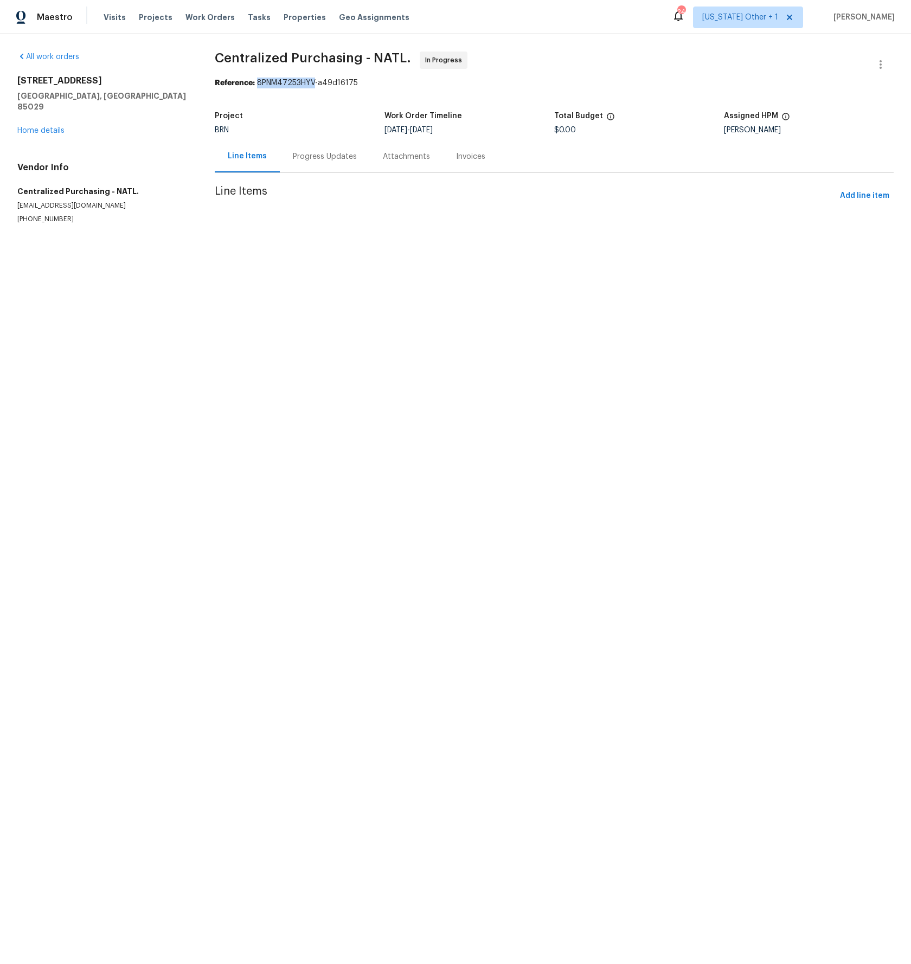
click at [304, 86] on div "Reference: 8PNM47253HYV-a49d16175" at bounding box center [554, 83] width 679 height 11
click at [317, 88] on div "Reference: 8PNM47253HYV-a49d16175" at bounding box center [554, 83] width 679 height 11
click at [298, 78] on div "Reference: 8PNM47253HYV-a49d16175" at bounding box center [554, 83] width 679 height 11
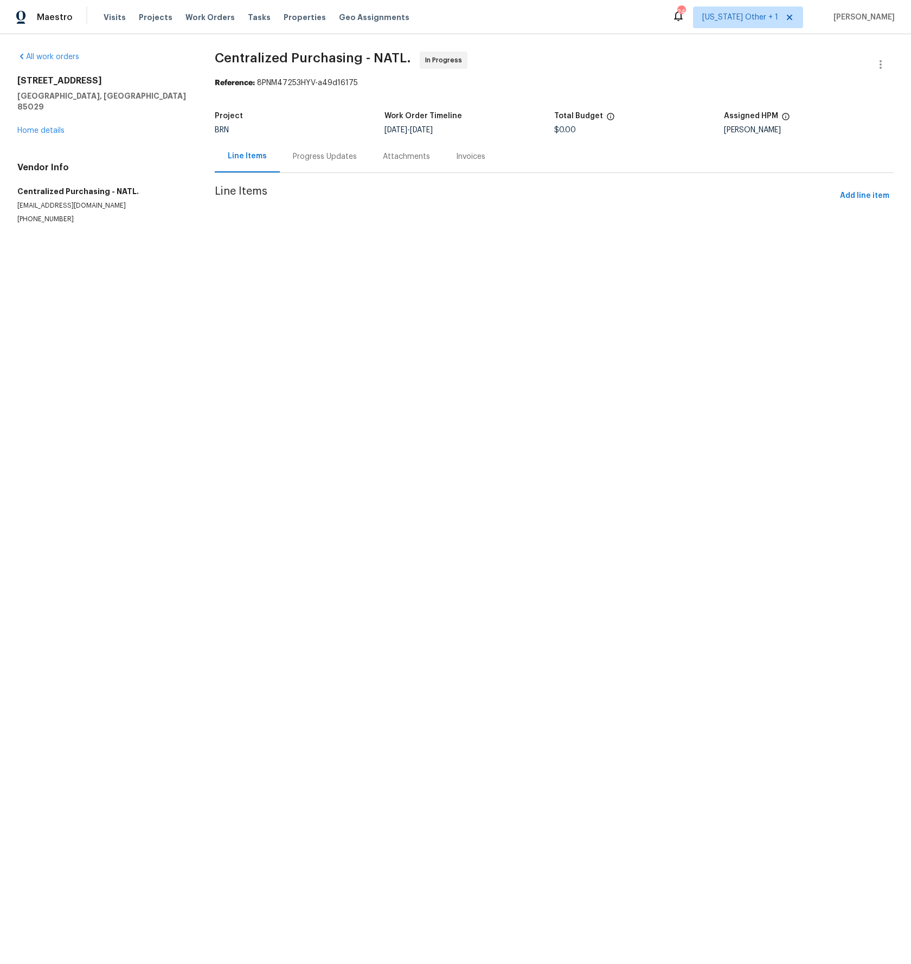
click at [324, 87] on div "Reference: 8PNM47253HYV-a49d16175" at bounding box center [554, 83] width 679 height 11
click at [336, 99] on section "Centralized Purchasing - NATL. In Progress Reference: 8PNM47253HYV-a49d16175 Pr…" at bounding box center [554, 150] width 679 height 198
